Goal: Navigation & Orientation: Find specific page/section

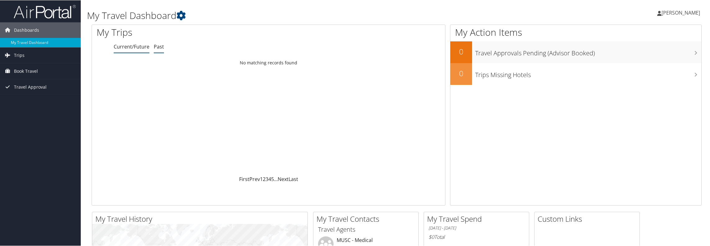
click at [157, 49] on link "Past" at bounding box center [159, 46] width 10 height 7
click at [44, 53] on link "Trips" at bounding box center [40, 55] width 81 height 16
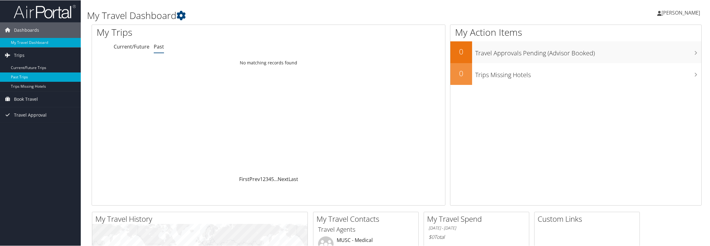
click at [47, 77] on link "Past Trips" at bounding box center [40, 76] width 81 height 9
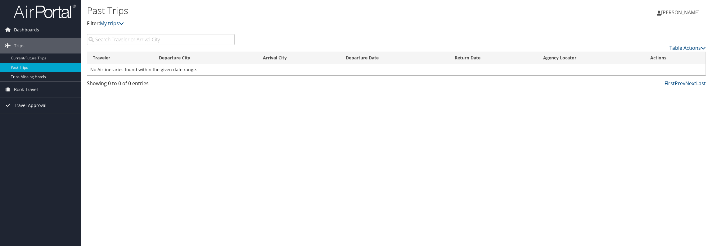
click at [37, 105] on span "Travel Approval" at bounding box center [30, 105] width 33 height 16
click at [33, 124] on link "Approved Trips" at bounding box center [40, 126] width 81 height 9
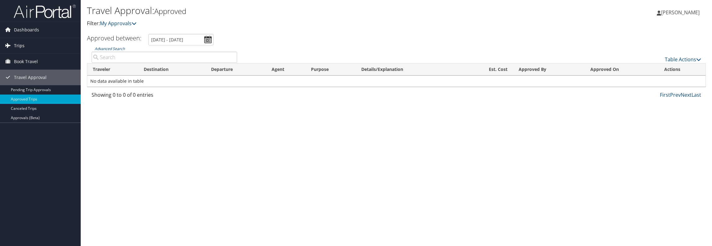
click at [38, 47] on link "Trips" at bounding box center [40, 46] width 81 height 16
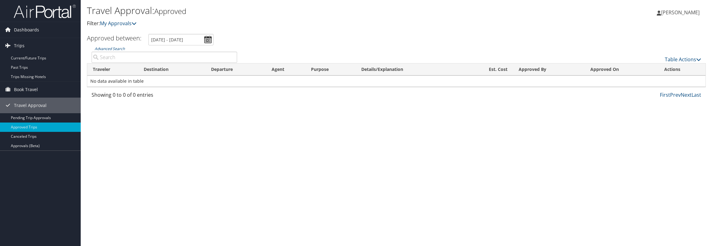
click at [679, 10] on span "[PERSON_NAME]" at bounding box center [680, 12] width 38 height 7
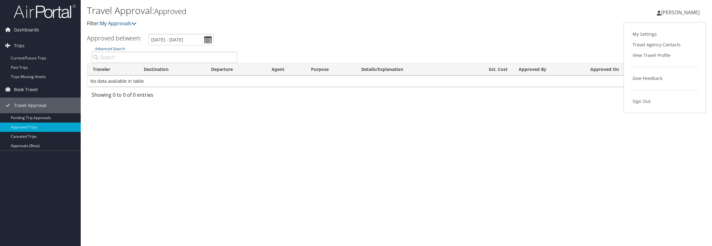
click at [424, 18] on div "Travel Approval: Approved Filter: My Approvals" at bounding box center [293, 16] width 413 height 24
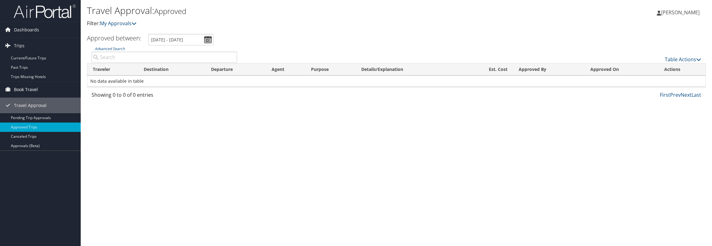
click at [34, 88] on span "Book Travel" at bounding box center [26, 90] width 24 height 16
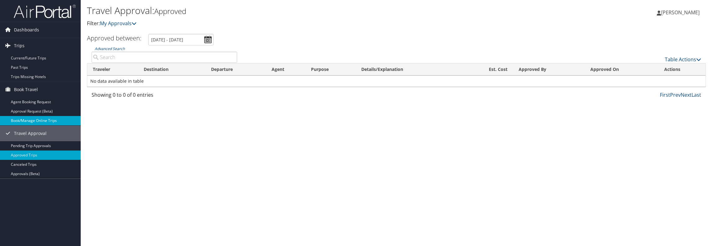
click at [47, 118] on link "Book/Manage Online Trips" at bounding box center [40, 120] width 81 height 9
